Goal: Task Accomplishment & Management: Use online tool/utility

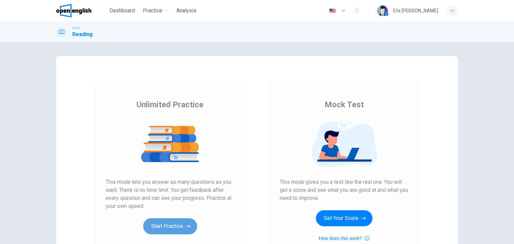
click at [160, 226] on button "Start Practice" at bounding box center [170, 227] width 54 height 16
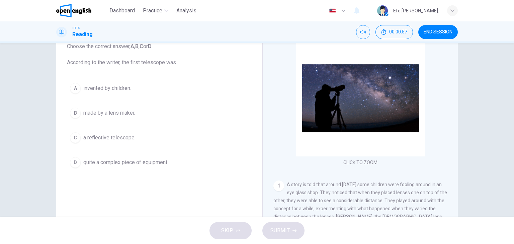
scroll to position [46, 0]
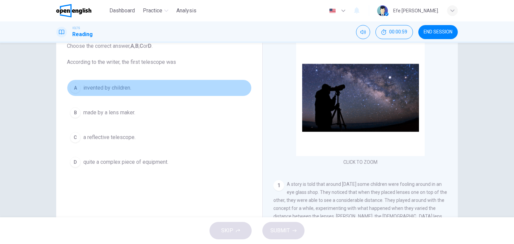
click at [101, 92] on button "A invented by children." at bounding box center [159, 88] width 185 height 17
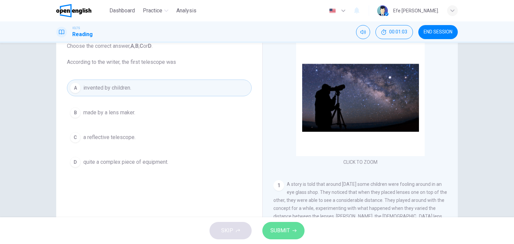
click at [285, 229] on span "SUBMIT" at bounding box center [279, 230] width 19 height 9
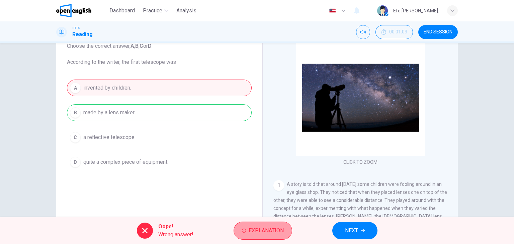
click at [273, 231] on span "Explanation" at bounding box center [266, 230] width 35 height 9
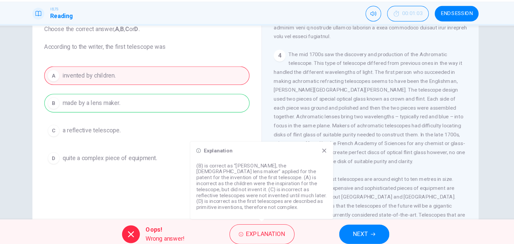
scroll to position [484, 0]
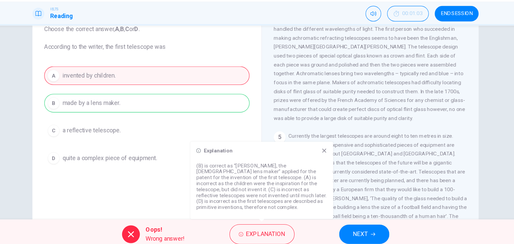
click at [319, 161] on div "Explanation (B) is correct as “[PERSON_NAME], the [DEMOGRAPHIC_DATA] lens maker…" at bounding box center [262, 183] width 129 height 70
click at [319, 157] on icon at bounding box center [319, 156] width 4 height 4
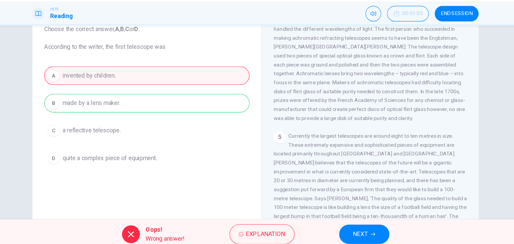
scroll to position [0, 0]
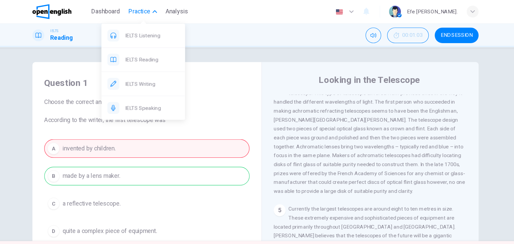
click at [152, 6] on button "Practice" at bounding box center [155, 11] width 31 height 12
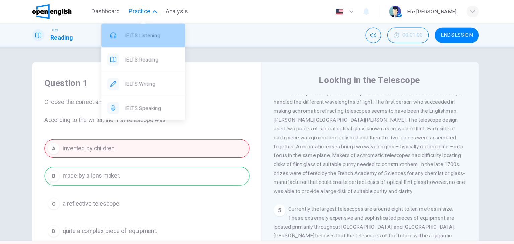
click at [149, 33] on span "IELTS Listening" at bounding box center [164, 32] width 49 height 8
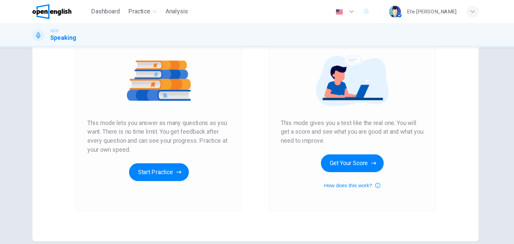
scroll to position [73, 0]
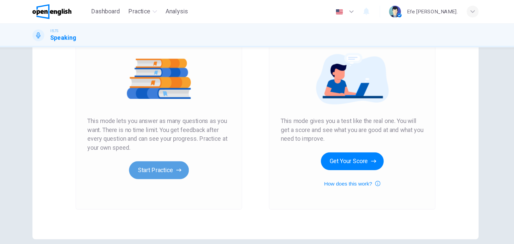
click at [171, 152] on button "Start Practice" at bounding box center [170, 154] width 54 height 16
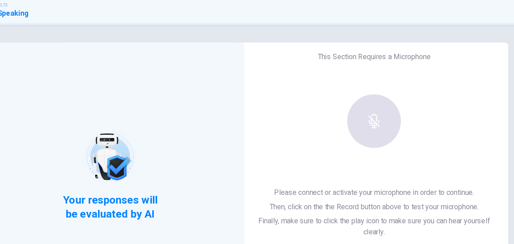
scroll to position [21, 0]
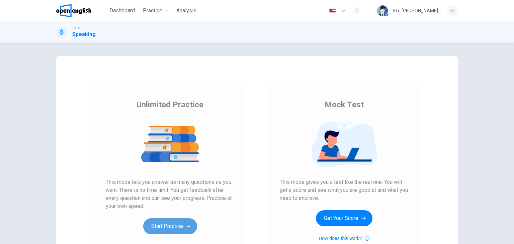
click at [174, 225] on button "Start Practice" at bounding box center [170, 227] width 54 height 16
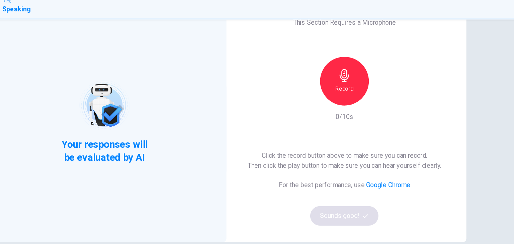
scroll to position [30, 0]
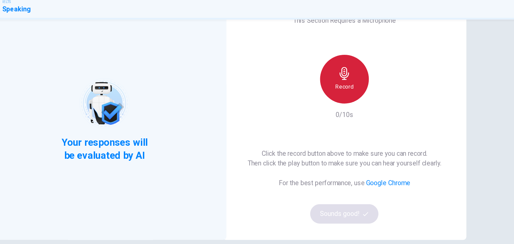
click at [350, 90] on icon "button" at bounding box center [354, 87] width 8 height 11
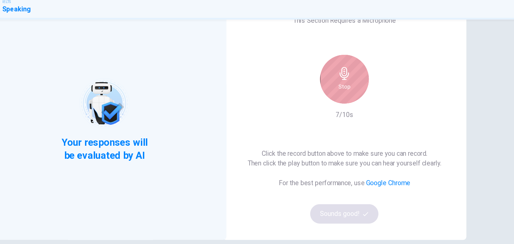
click at [365, 91] on div "Stop" at bounding box center [354, 92] width 40 height 40
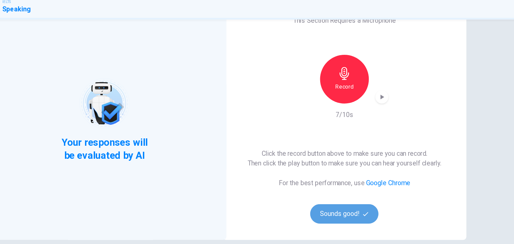
click at [344, 198] on button "Sounds good!" at bounding box center [354, 203] width 56 height 16
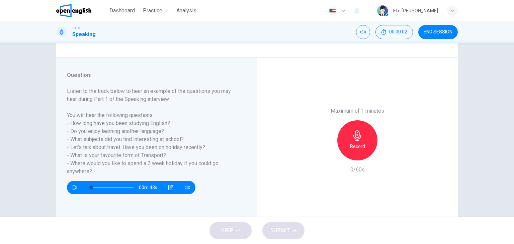
scroll to position [65, 0]
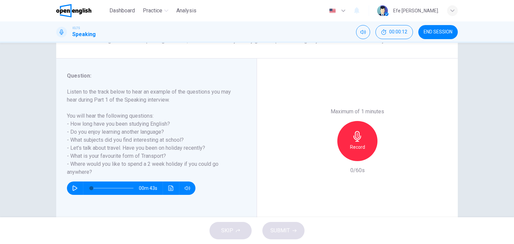
click at [72, 186] on icon "button" at bounding box center [74, 188] width 5 height 5
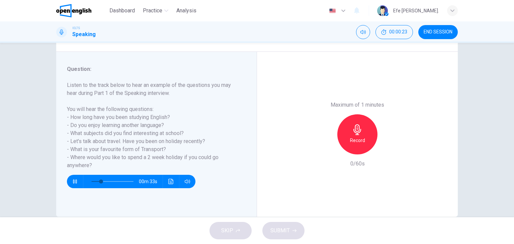
scroll to position [72, 0]
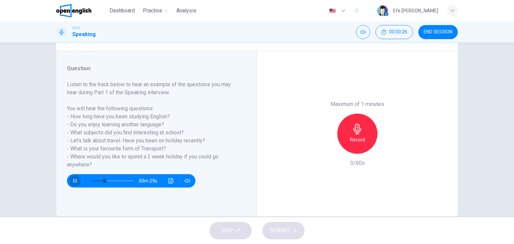
click at [73, 181] on icon "button" at bounding box center [74, 180] width 5 height 5
click at [354, 136] on h6 "Record" at bounding box center [357, 140] width 15 height 8
click at [365, 140] on div "Stop" at bounding box center [357, 134] width 40 height 40
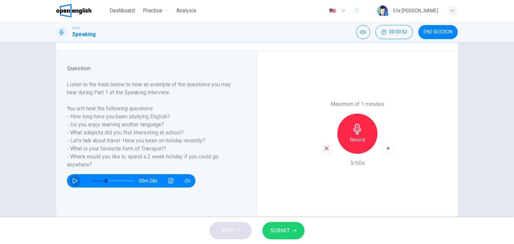
click at [72, 180] on icon "button" at bounding box center [74, 180] width 5 height 5
click at [73, 180] on icon "button" at bounding box center [75, 181] width 4 height 4
click at [358, 131] on icon "button" at bounding box center [357, 129] width 8 height 11
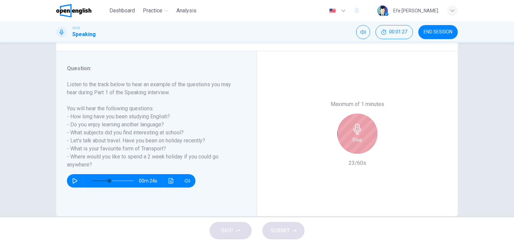
click at [360, 131] on icon "button" at bounding box center [357, 129] width 11 height 11
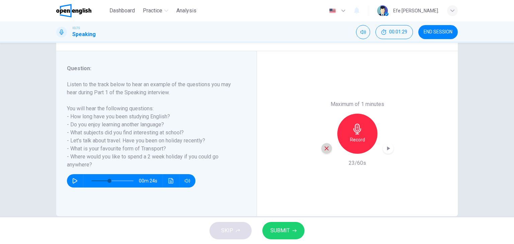
click at [325, 150] on icon "button" at bounding box center [327, 149] width 4 height 4
type input "**"
